Goal: Task Accomplishment & Management: Use online tool/utility

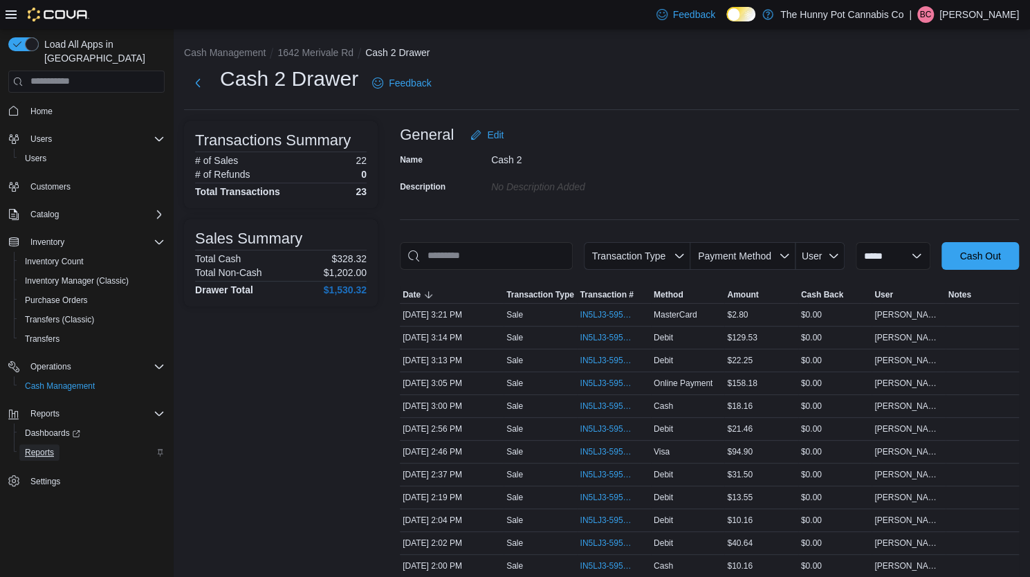
click at [57, 444] on link "Reports" at bounding box center [39, 452] width 40 height 17
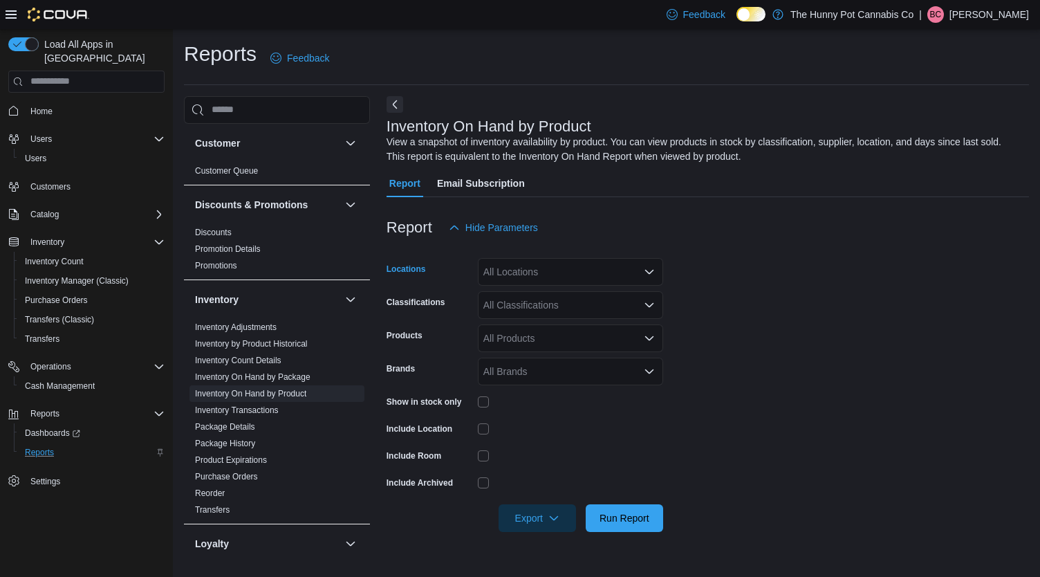
click at [522, 272] on div "All Locations" at bounding box center [570, 272] width 185 height 28
type input "****"
click at [515, 299] on span "1642 Merivale Rd" at bounding box center [553, 295] width 76 height 14
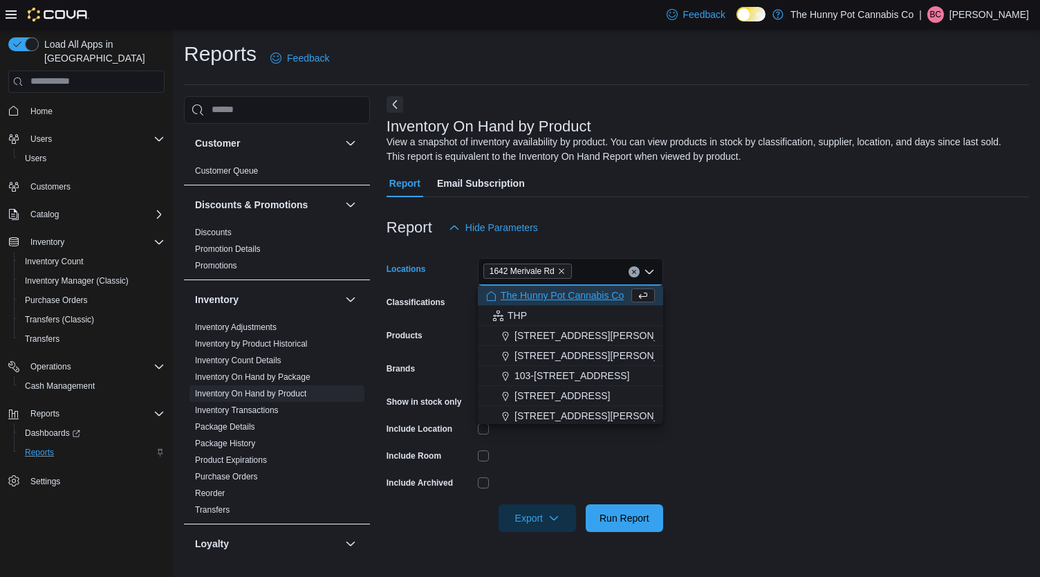
click at [627, 201] on div at bounding box center [708, 205] width 643 height 17
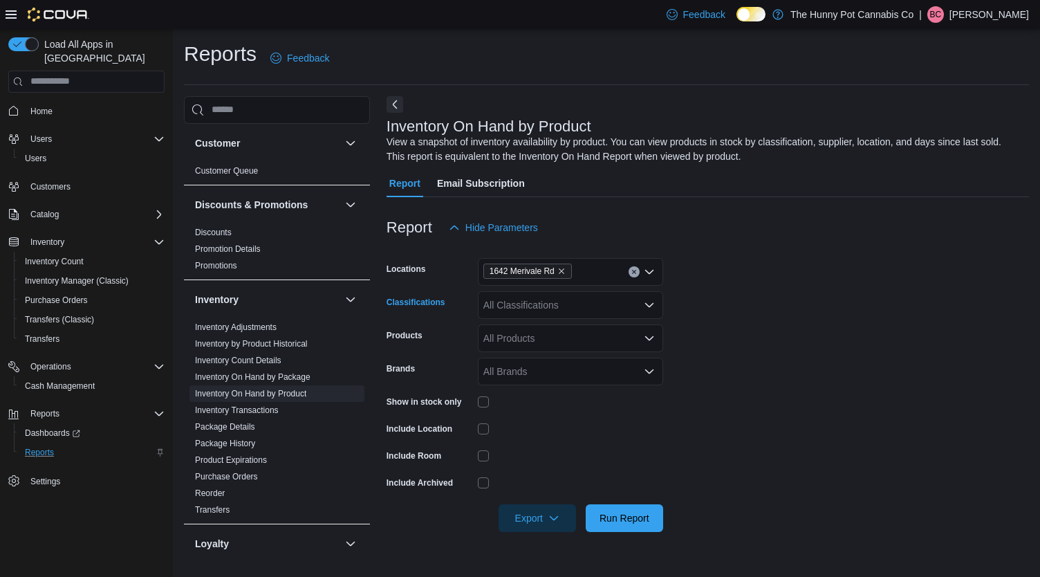
click at [560, 305] on div "All Classifications" at bounding box center [570, 305] width 185 height 28
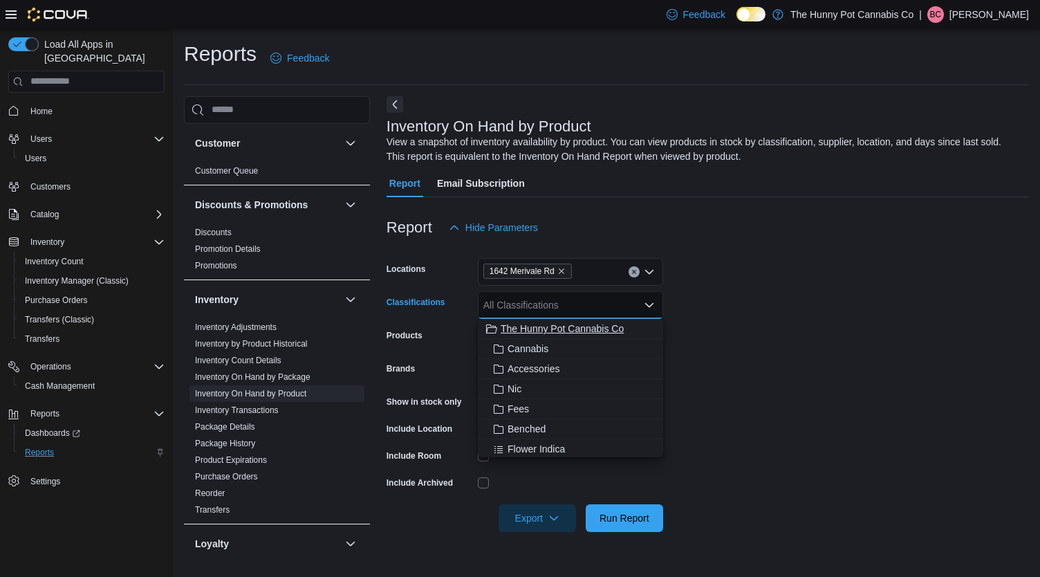
click at [548, 327] on span "The Hunny Pot Cannabis Co" at bounding box center [562, 329] width 123 height 14
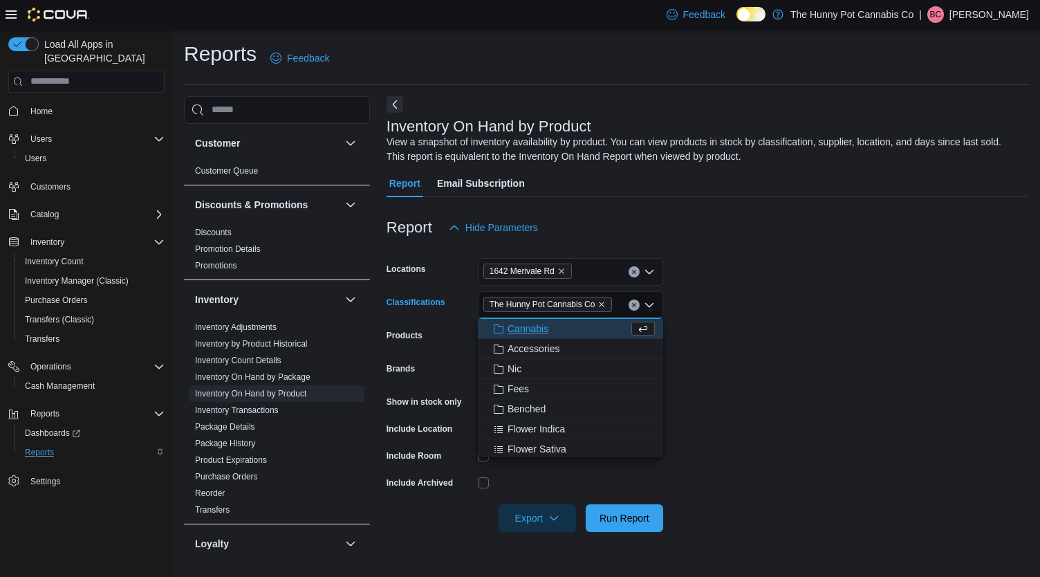
click at [838, 261] on form "Locations 1642 Merivale Rd Classifications The Hunny Pot Cannabis Co Combo box.…" at bounding box center [708, 386] width 643 height 291
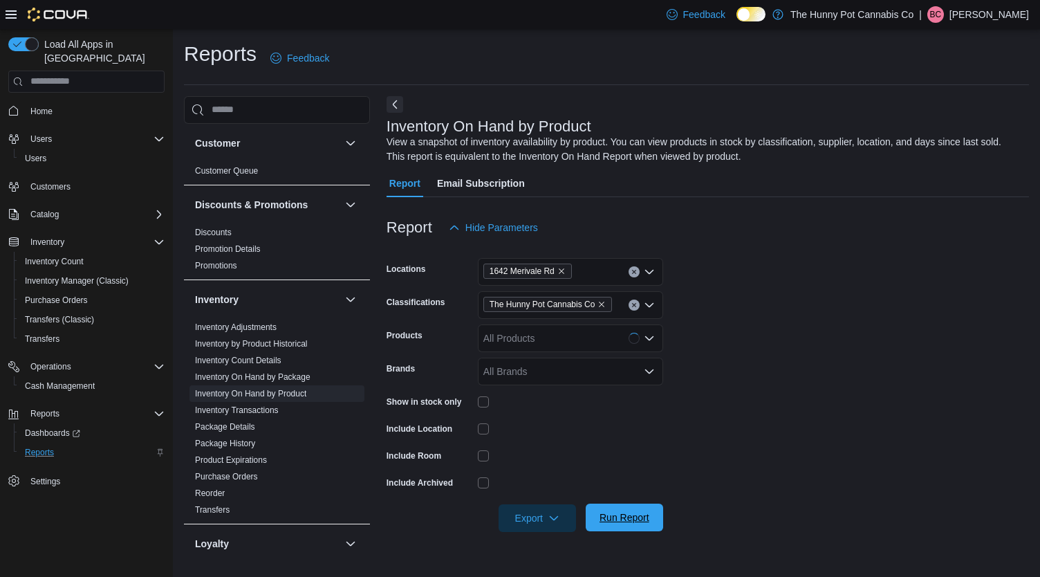
click at [609, 523] on span "Run Report" at bounding box center [625, 517] width 50 height 14
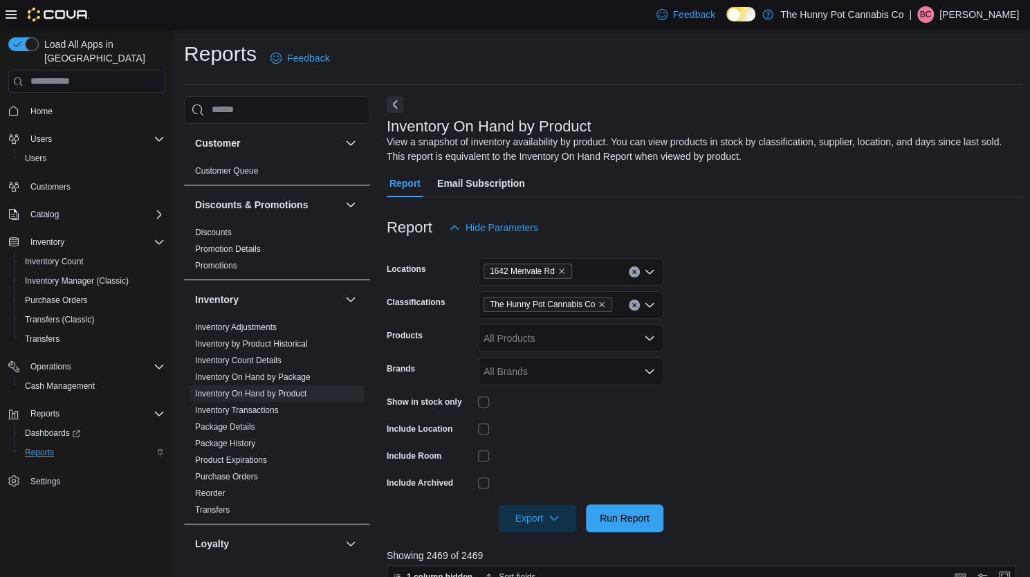
click at [515, 501] on div at bounding box center [705, 498] width 636 height 11
click at [524, 523] on span "Export" at bounding box center [537, 518] width 61 height 28
click at [536, 434] on span "Export to Excel" at bounding box center [539, 435] width 62 height 11
